Goal: Find specific page/section: Find specific page/section

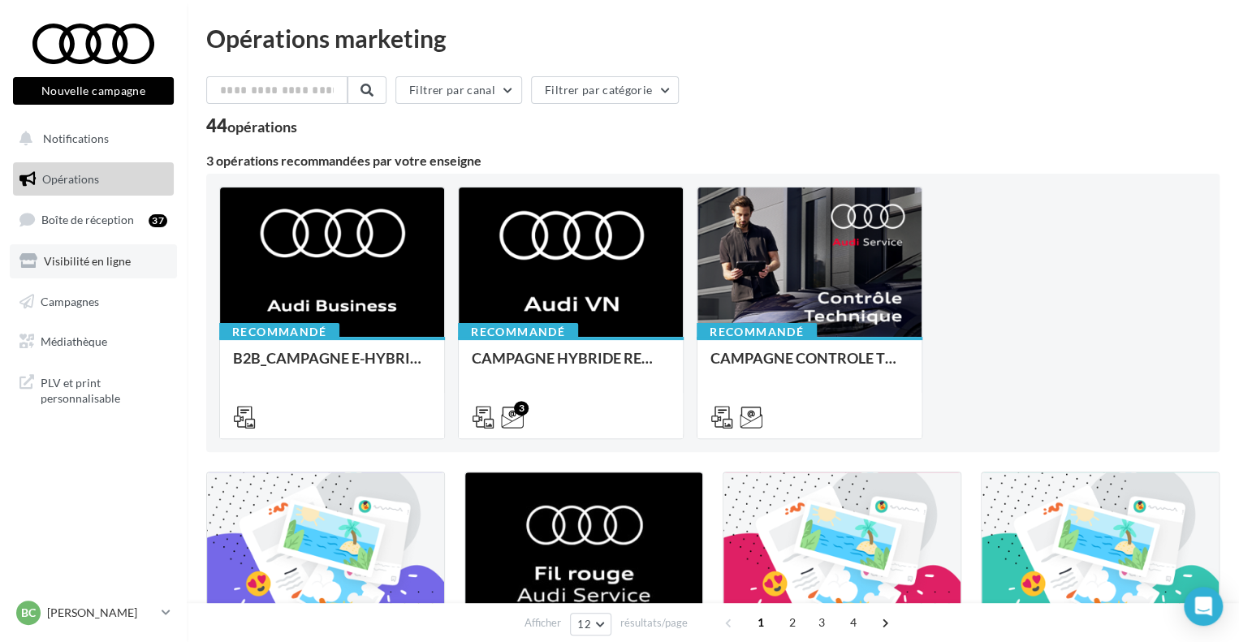
click at [74, 266] on span "Visibilité en ligne" at bounding box center [87, 261] width 87 height 14
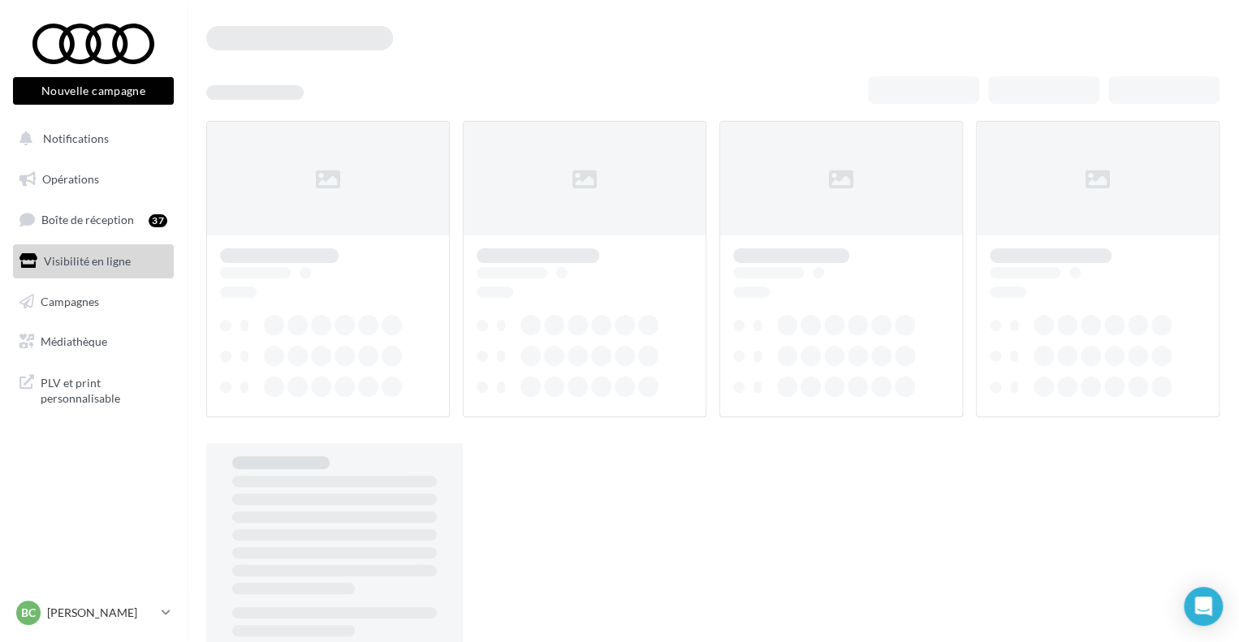
click at [76, 223] on span "Boîte de réception" at bounding box center [87, 220] width 93 height 14
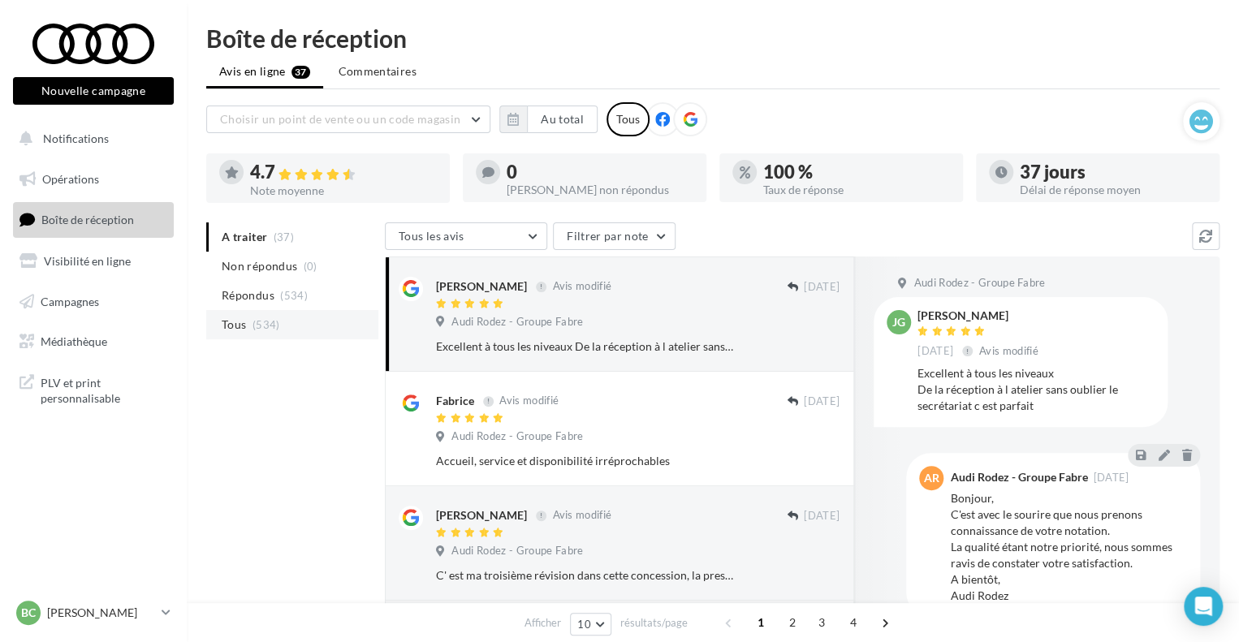
click at [266, 327] on span "(534)" at bounding box center [267, 324] width 28 height 13
